Goal: Information Seeking & Learning: Find contact information

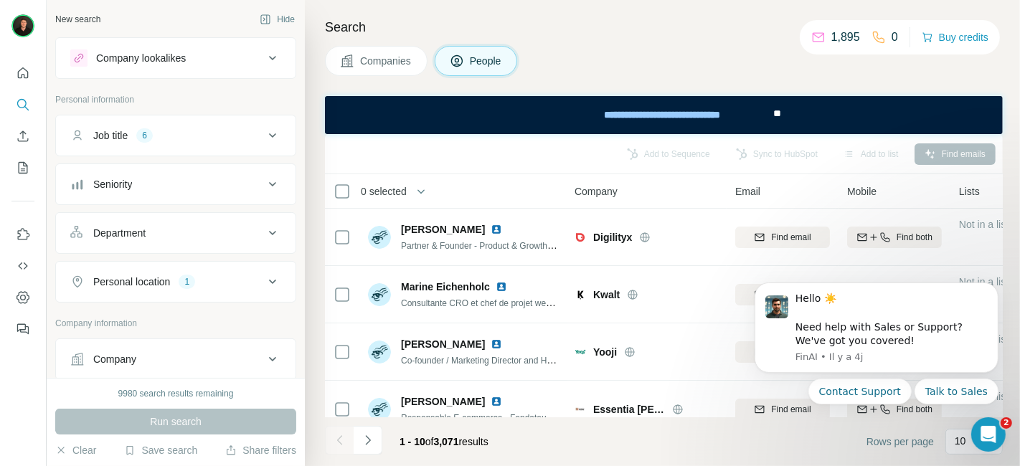
click at [837, 7] on div "Search Companies People Add to Sequence Sync to HubSpot Add to list Find emails…" at bounding box center [662, 233] width 715 height 466
